Goal: Transaction & Acquisition: Purchase product/service

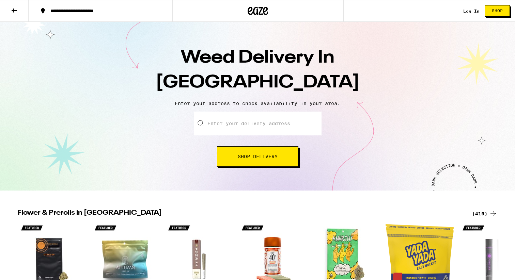
click at [235, 124] on input "Enter your delivery address" at bounding box center [258, 124] width 128 height 24
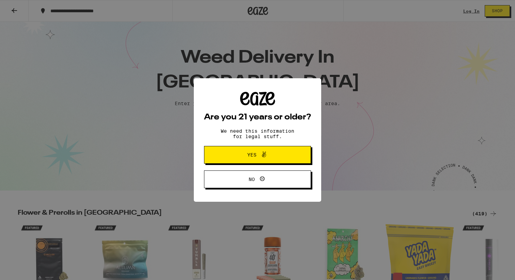
click at [215, 156] on button "Yes" at bounding box center [257, 155] width 107 height 18
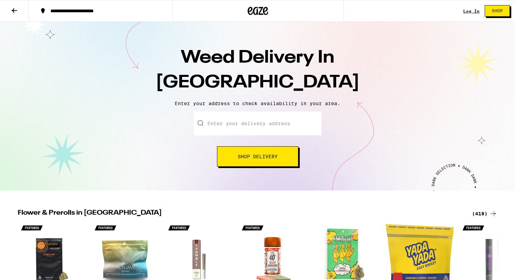
click at [238, 115] on input "Enter your delivery address" at bounding box center [258, 124] width 128 height 24
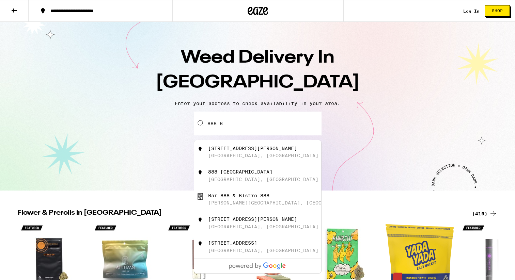
click at [244, 151] on div "[STREET_ADDRESS][PERSON_NAME]" at bounding box center [252, 148] width 89 height 5
type input "[STREET_ADDRESS][PERSON_NAME]"
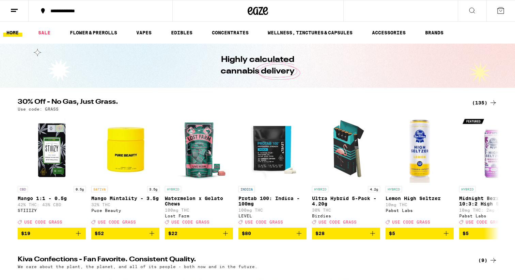
click at [467, 14] on button at bounding box center [472, 10] width 29 height 21
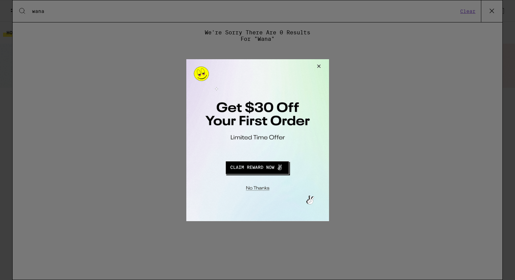
type input "wana"
click at [494, 10] on div at bounding box center [257, 140] width 515 height 280
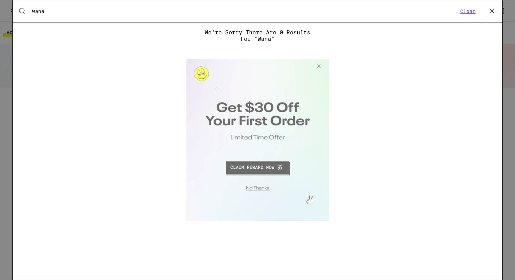
click at [317, 67] on button "Close Modal" at bounding box center [317, 67] width 18 height 16
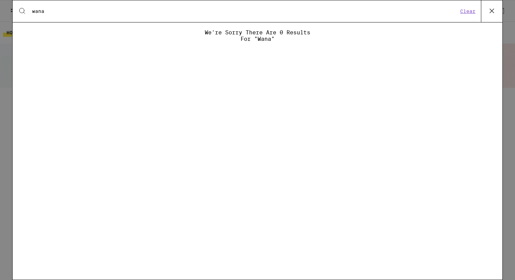
click at [491, 10] on icon at bounding box center [492, 11] width 10 height 10
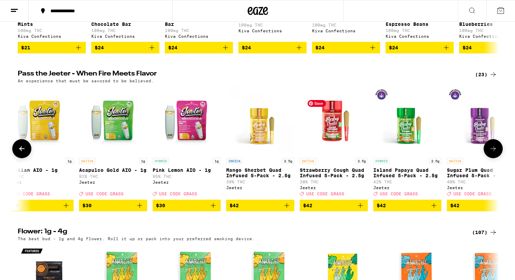
scroll to position [0, 104]
